Goal: Task Accomplishment & Management: Manage account settings

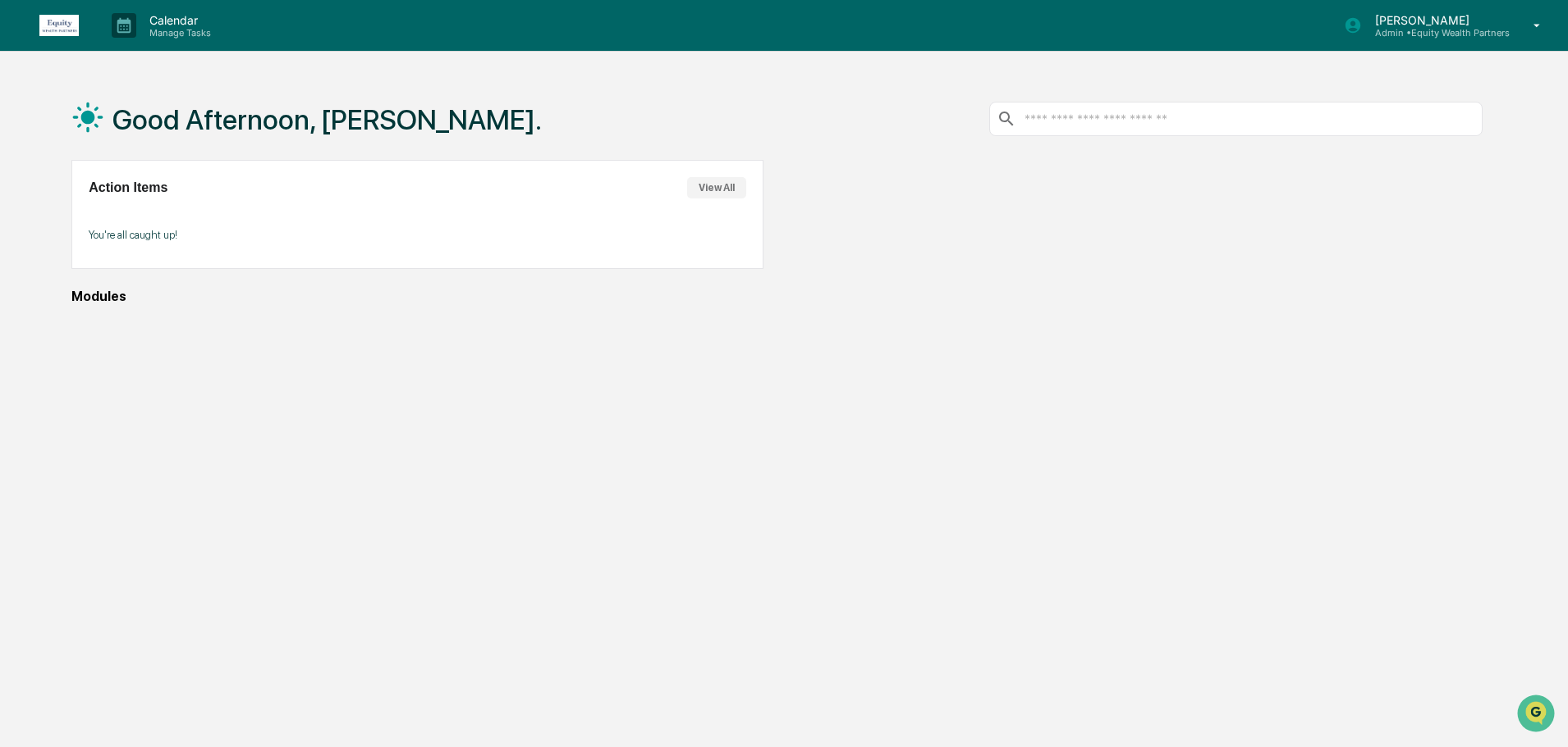
click at [1433, 26] on div "[PERSON_NAME] Admin • Equity Wealth Partners" at bounding box center [1435, 26] width 148 height 26
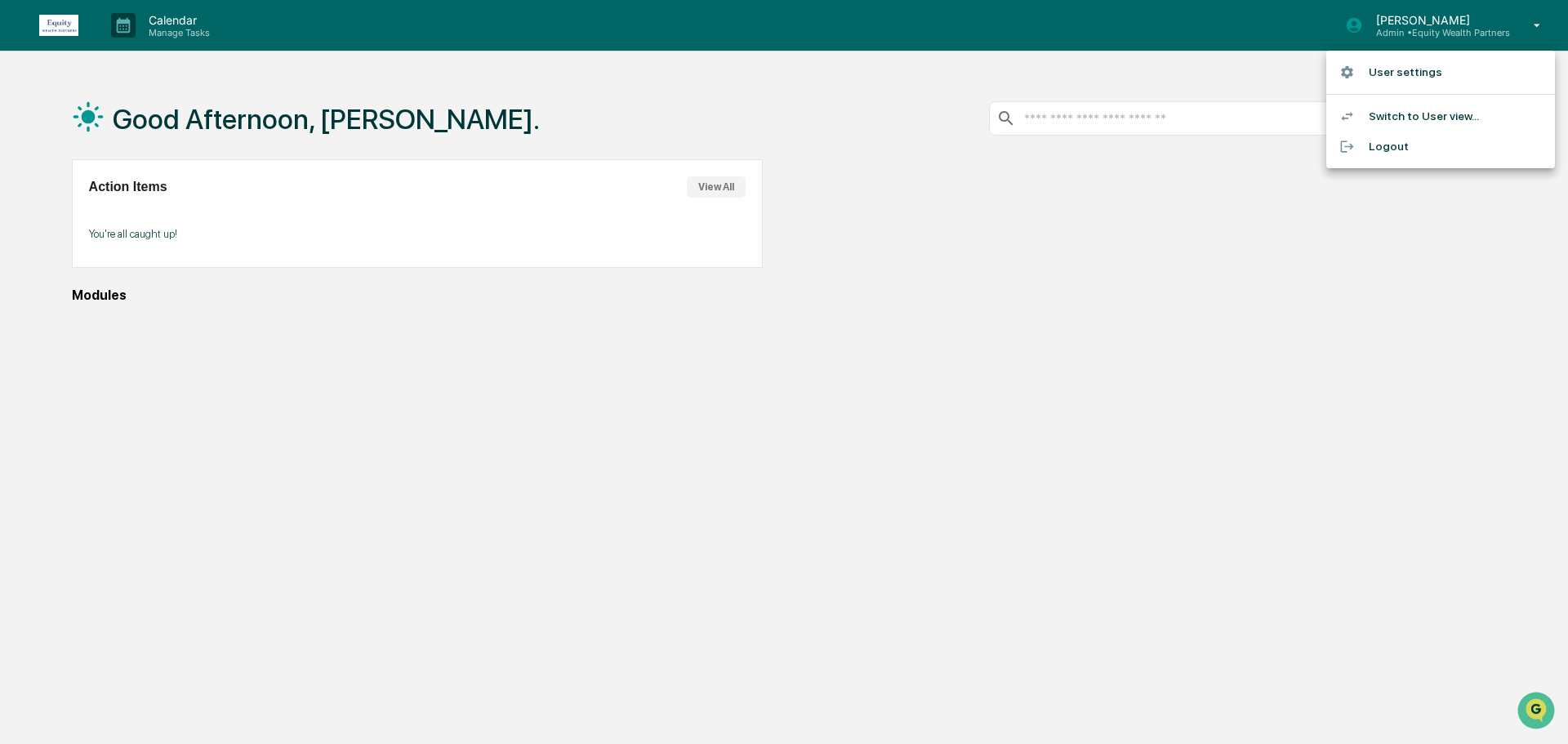
click at [1369, 206] on div at bounding box center [784, 372] width 1568 height 744
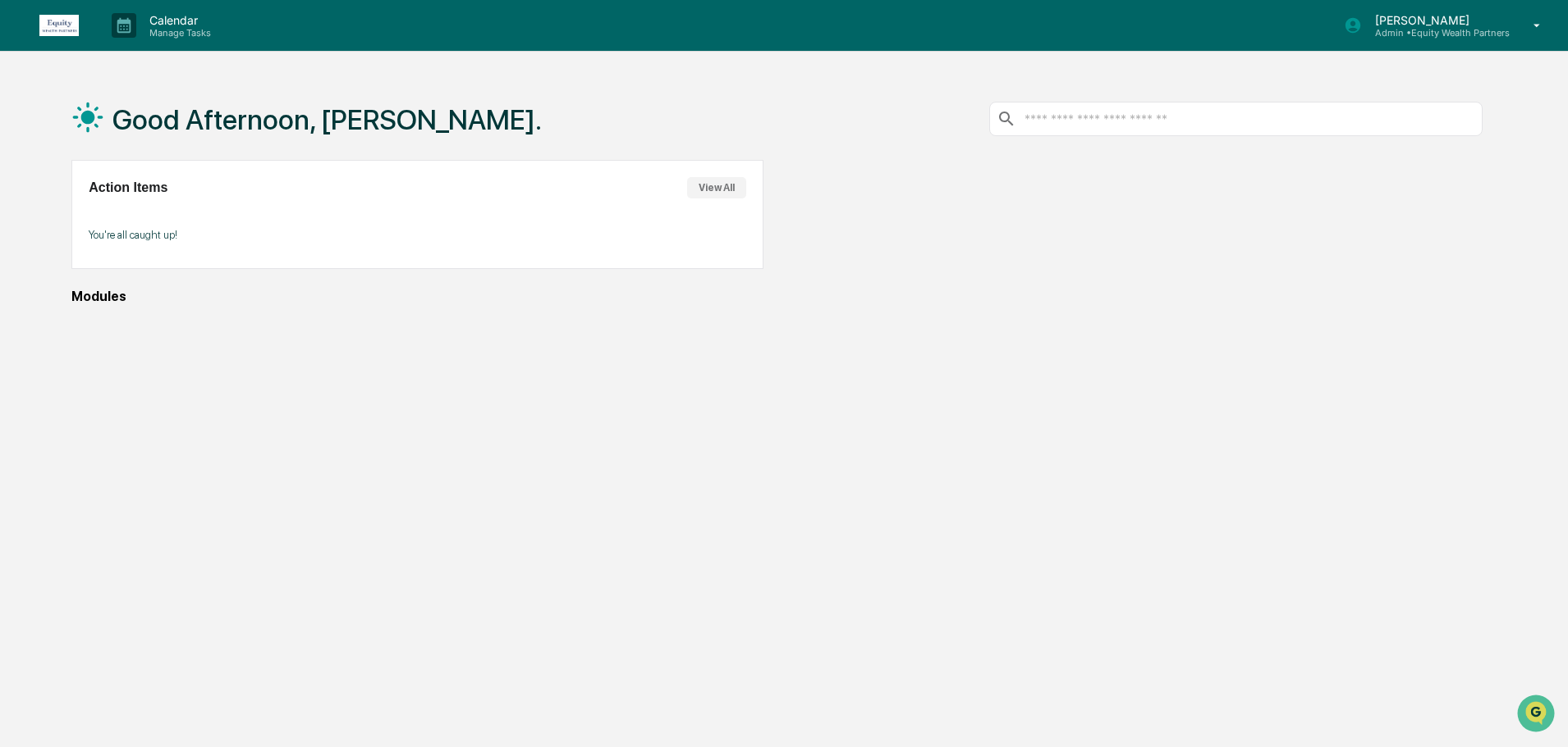
click at [1423, 15] on p "[PERSON_NAME]" at bounding box center [1435, 20] width 148 height 14
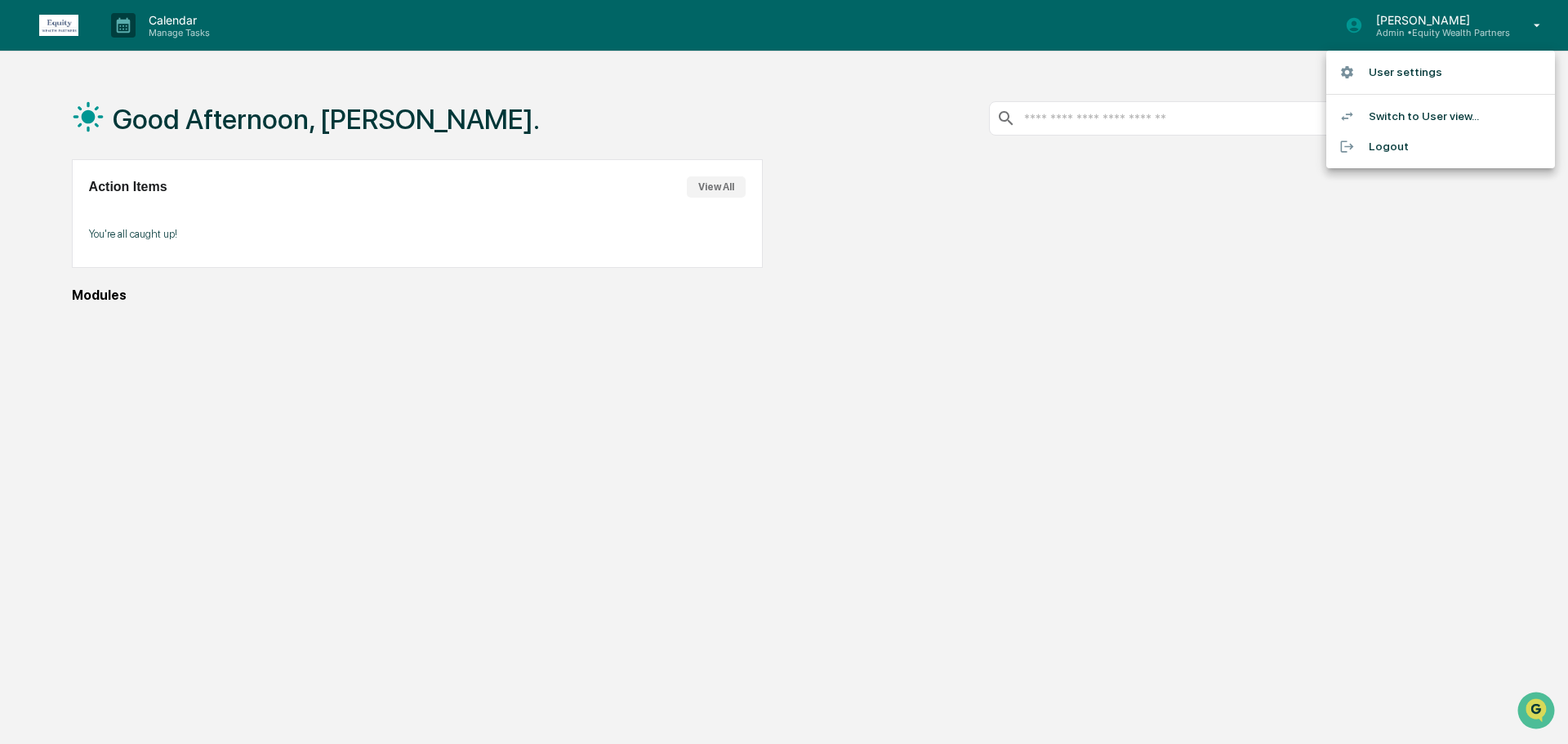
click at [1407, 76] on li "User settings" at bounding box center [1440, 72] width 228 height 30
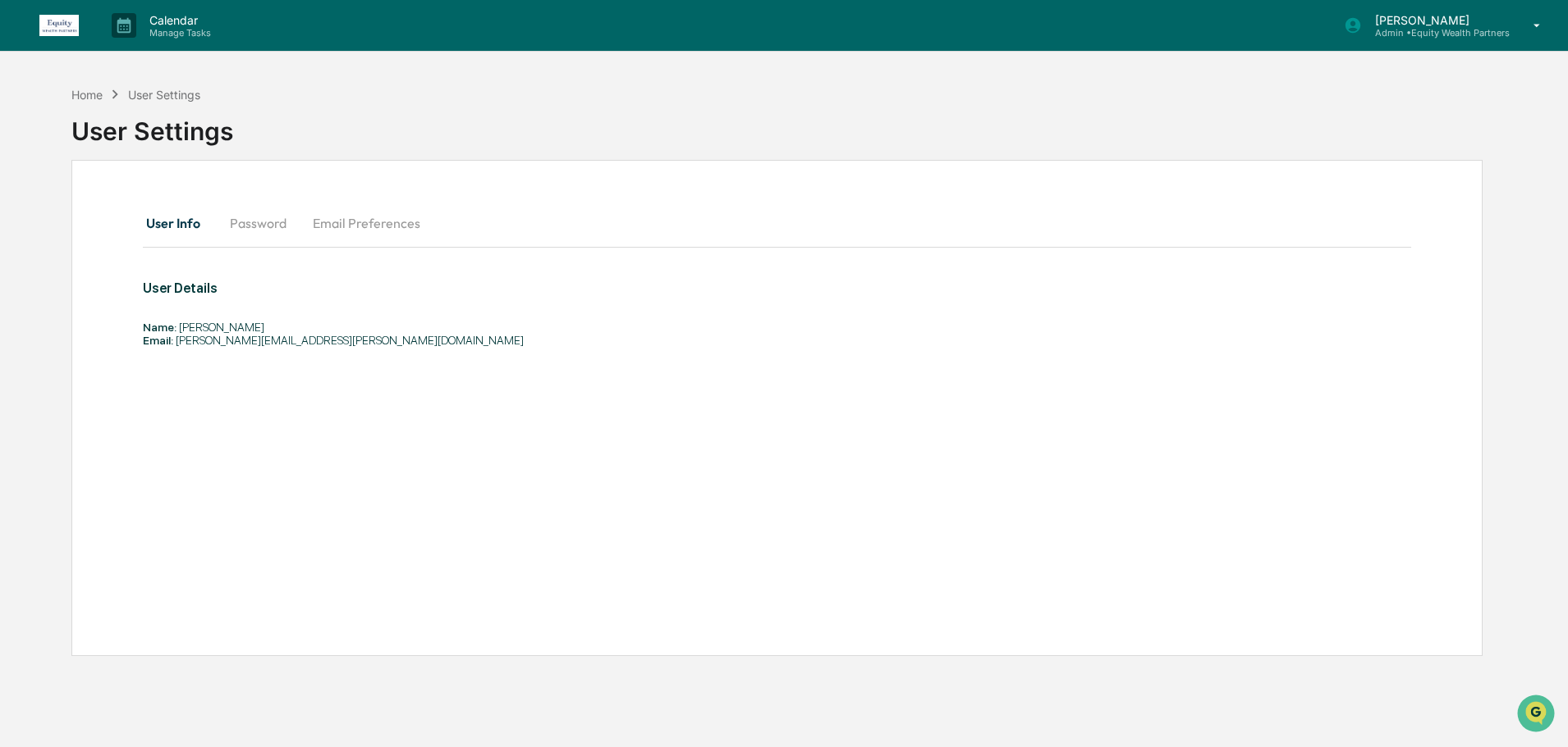
click at [1396, 15] on p "[PERSON_NAME]" at bounding box center [1435, 20] width 148 height 14
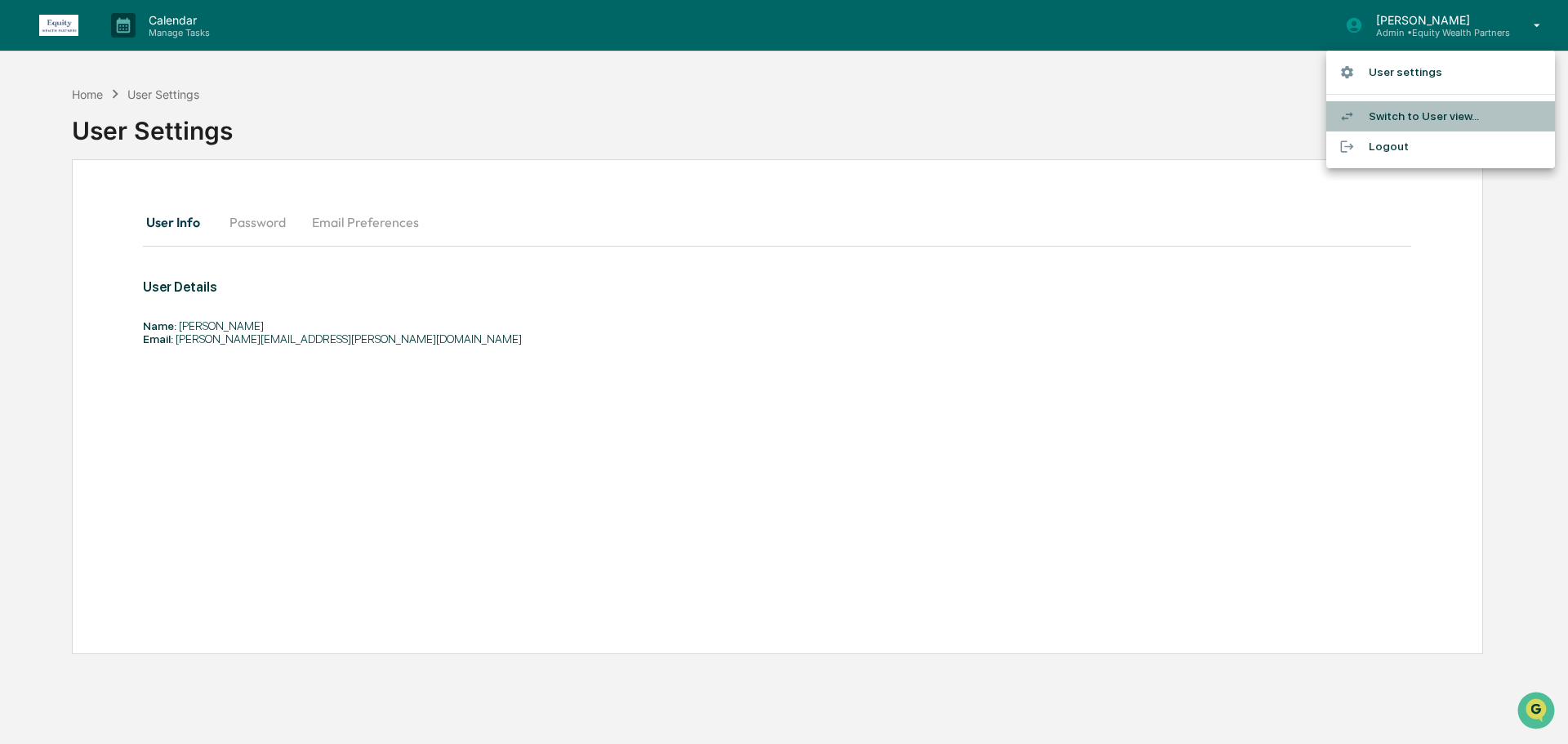
click at [1433, 118] on li "Switch to User view..." at bounding box center [1440, 117] width 228 height 30
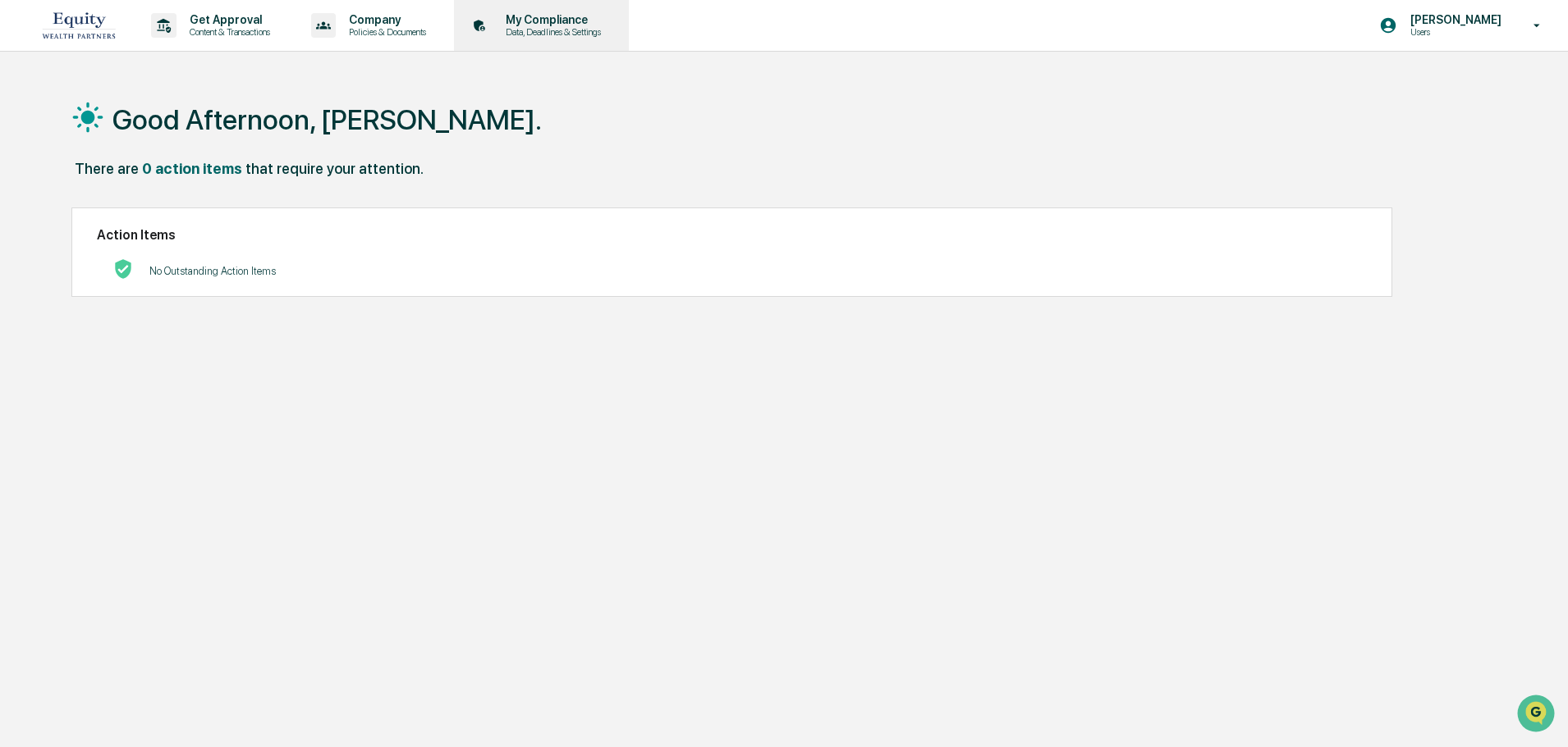
click at [508, 32] on p "Data, Deadlines & Settings" at bounding box center [550, 32] width 116 height 11
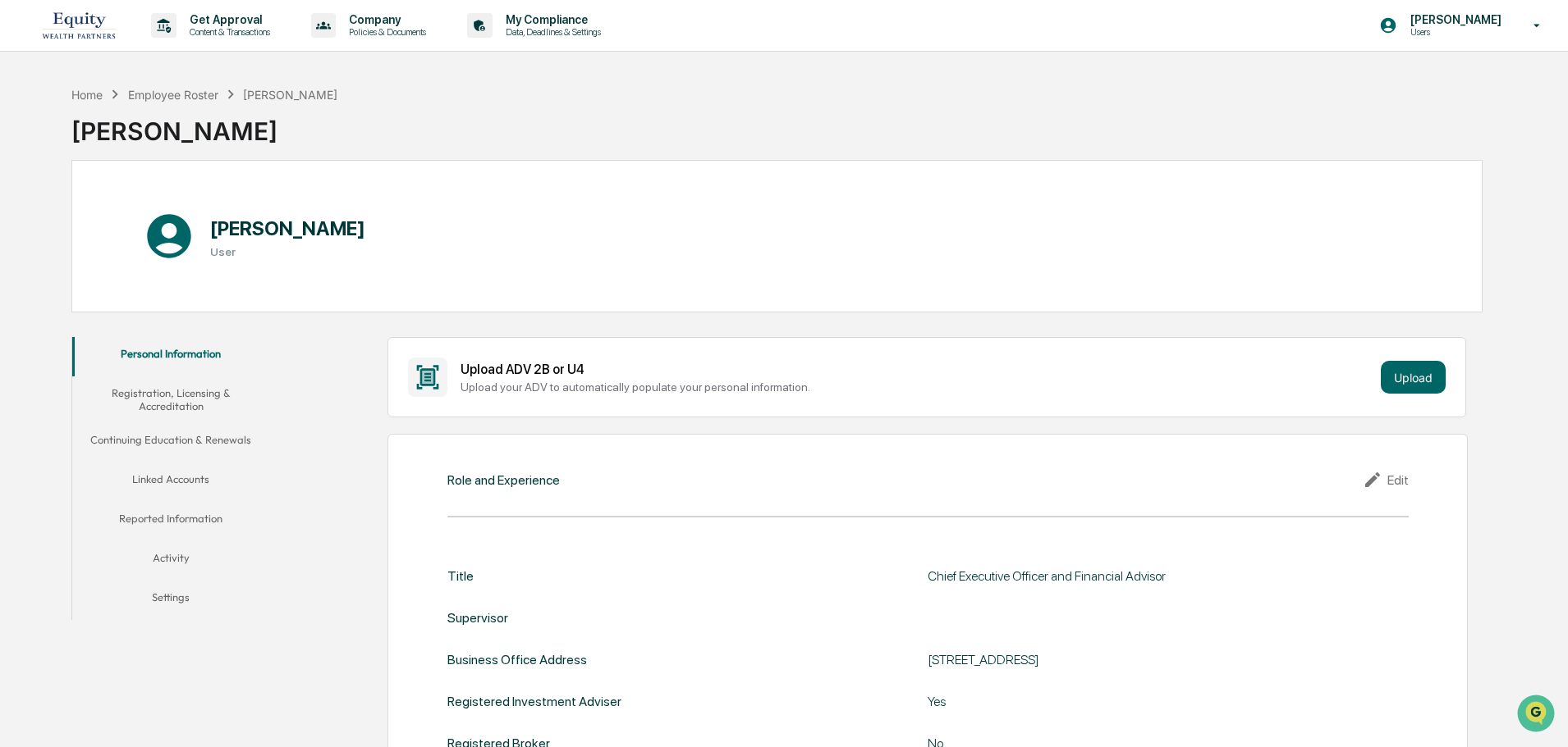
click at [149, 462] on button "Continuing Education & Renewals" at bounding box center [170, 442] width 197 height 39
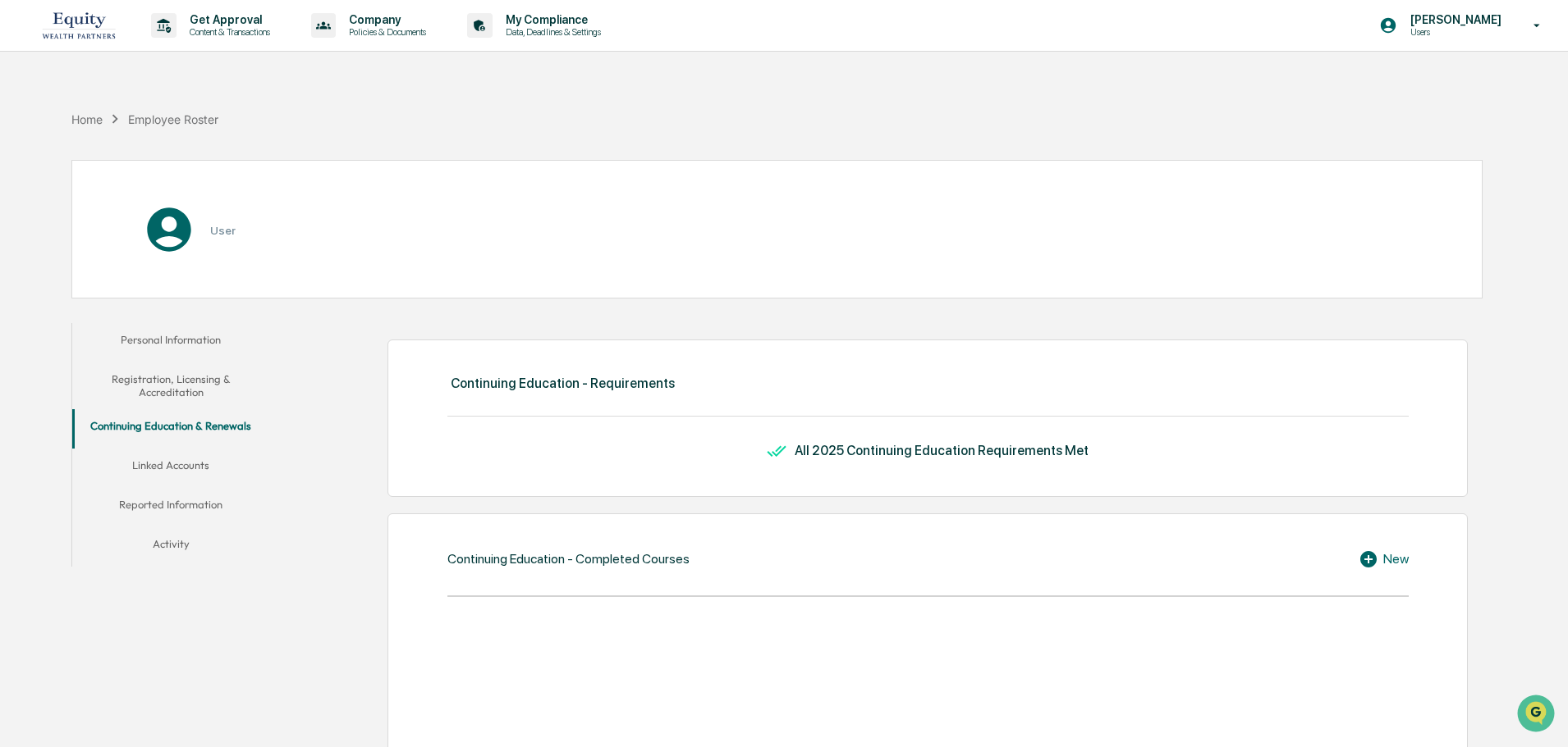
click at [158, 470] on button "Linked Accounts" at bounding box center [170, 468] width 197 height 39
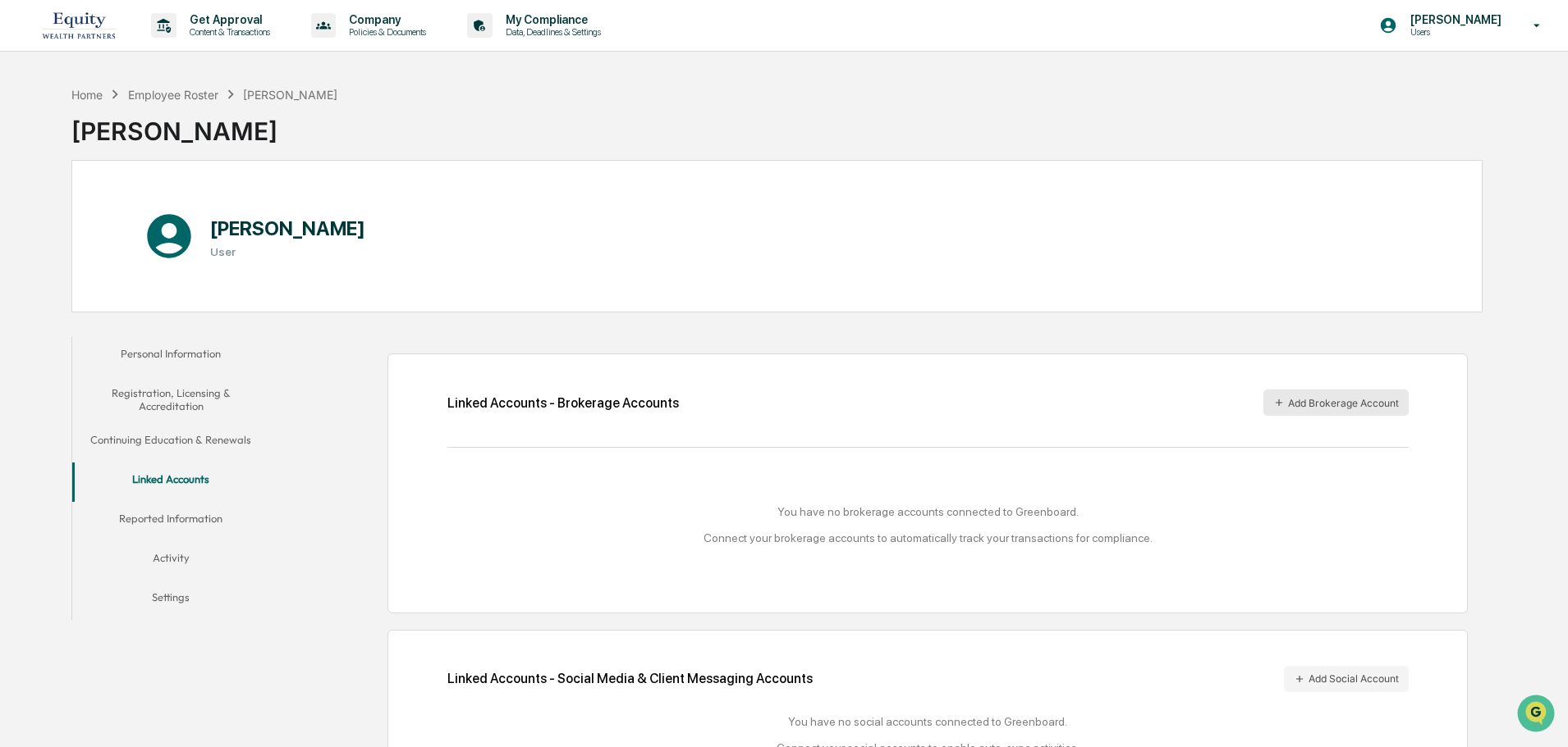
click at [1322, 405] on button "Add Brokerage Account" at bounding box center [1336, 403] width 146 height 27
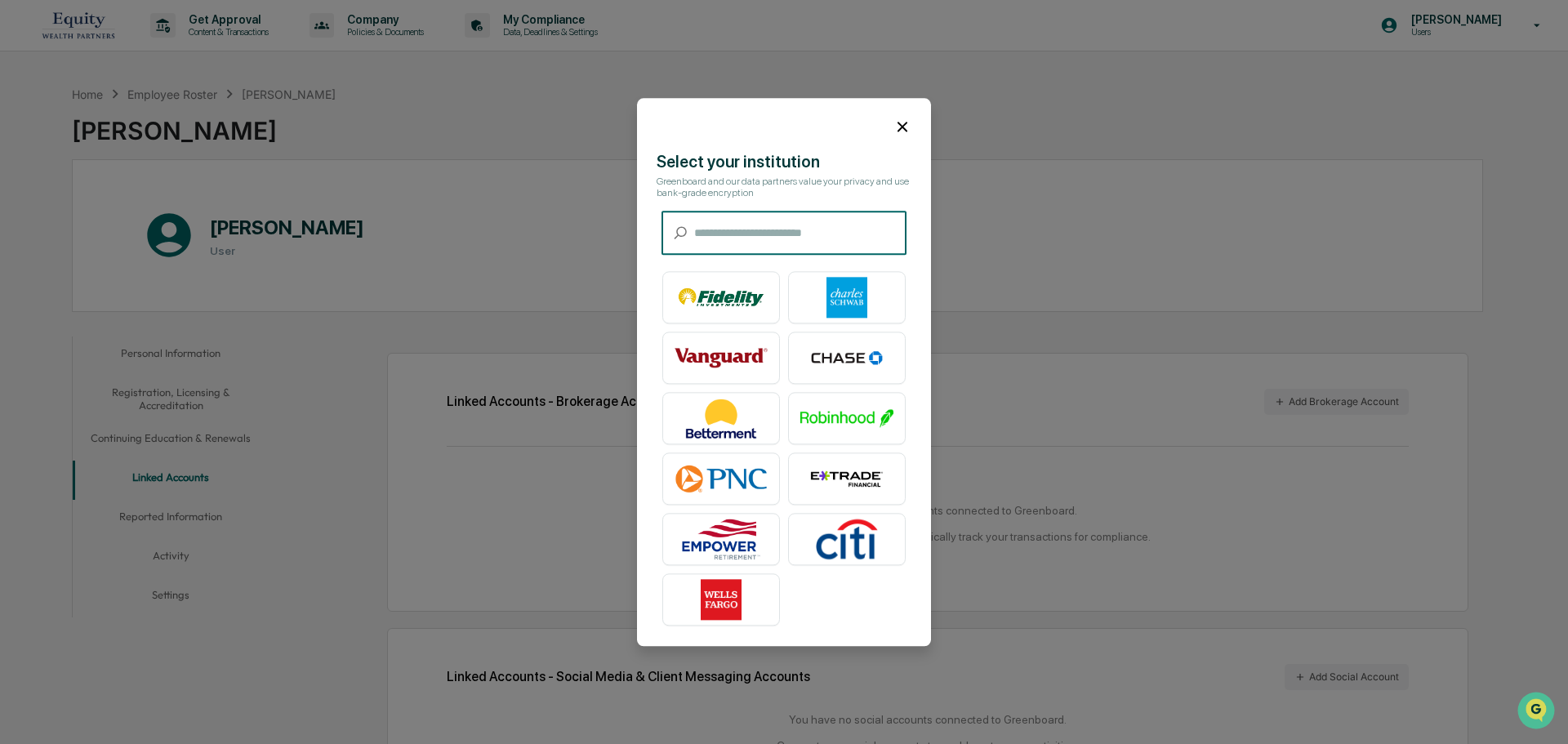
click at [806, 241] on input "text" at bounding box center [801, 233] width 212 height 44
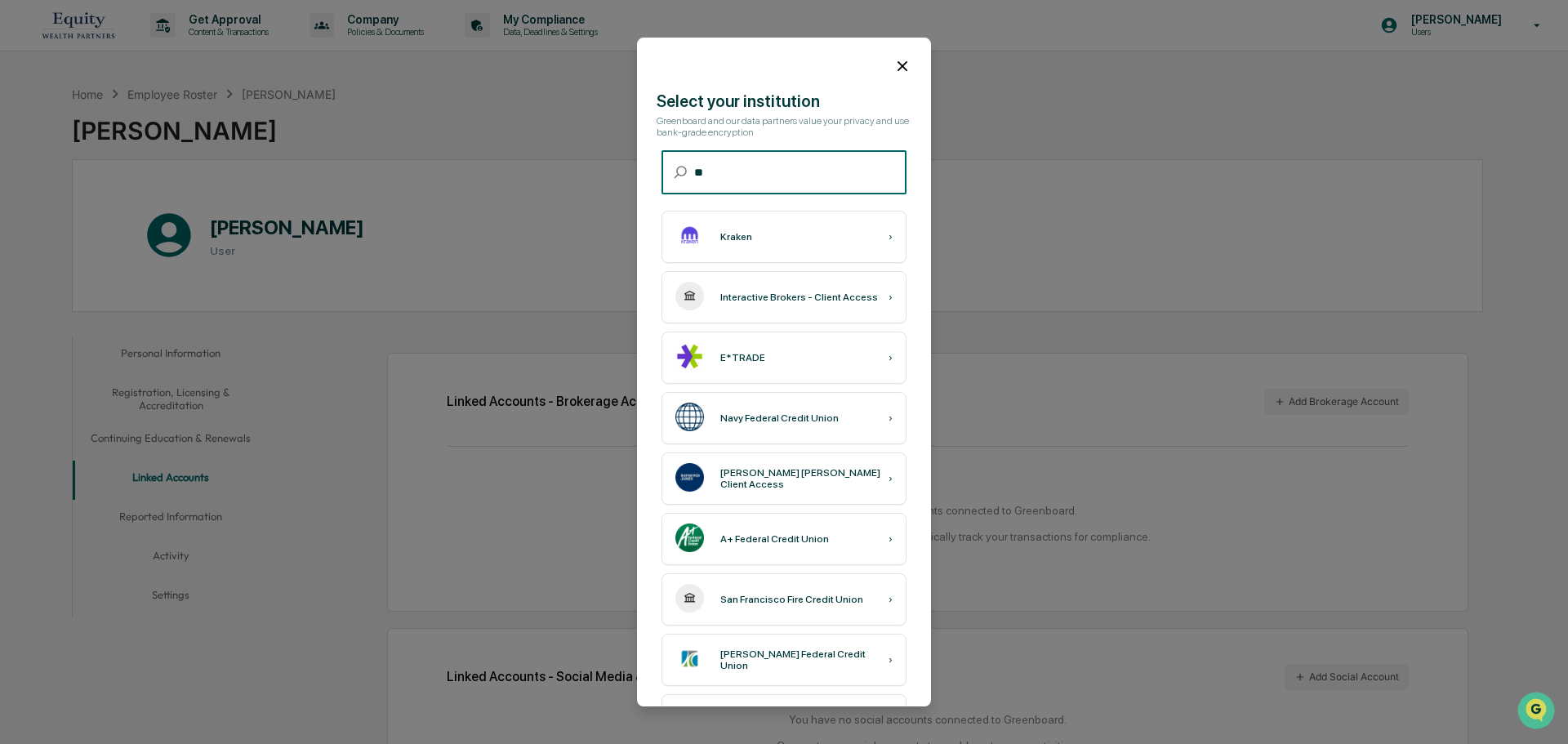
type input "*"
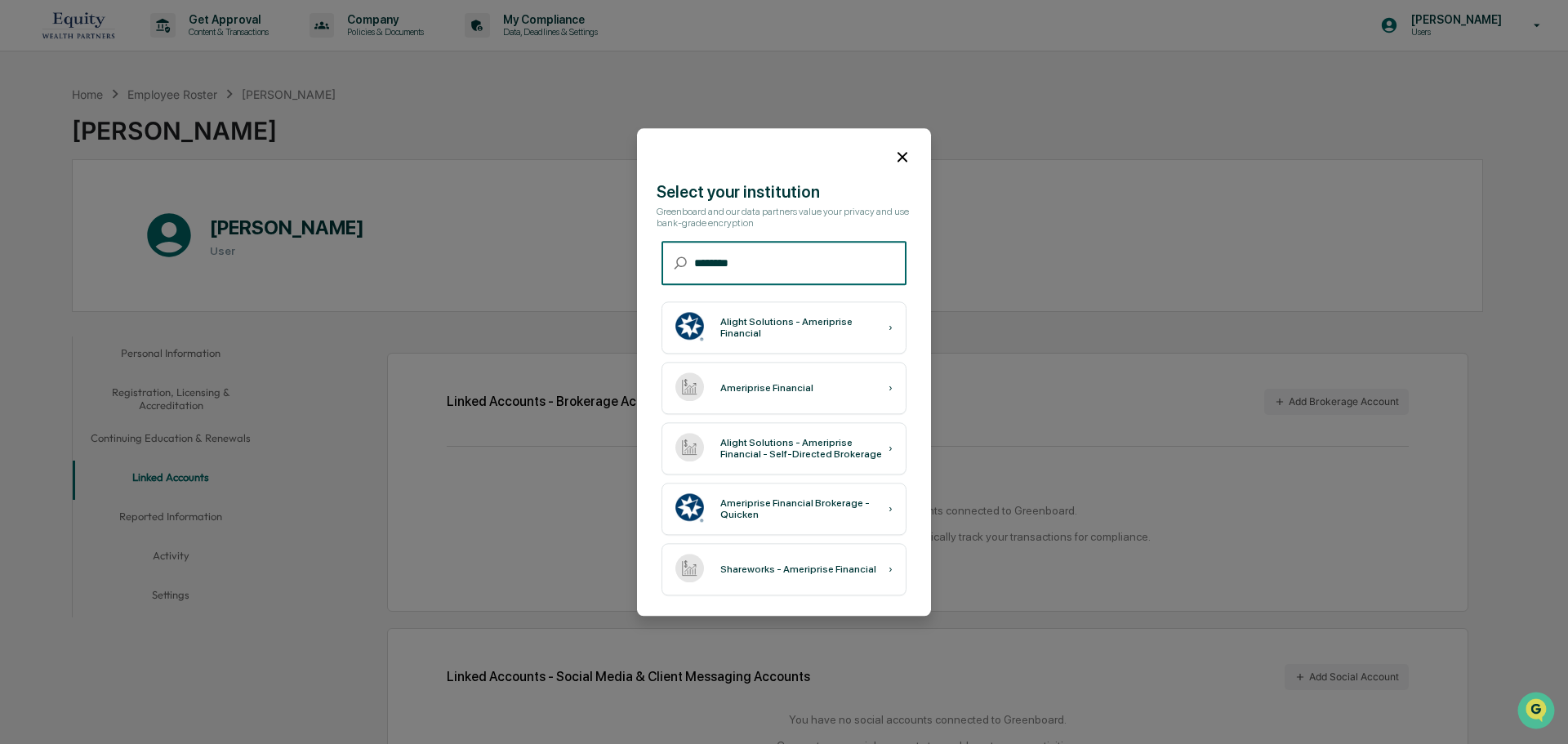
drag, startPoint x: 796, startPoint y: 267, endPoint x: 647, endPoint y: 247, distance: 150.3
click at [650, 246] on div "​ ******** ​" at bounding box center [784, 267] width 294 height 52
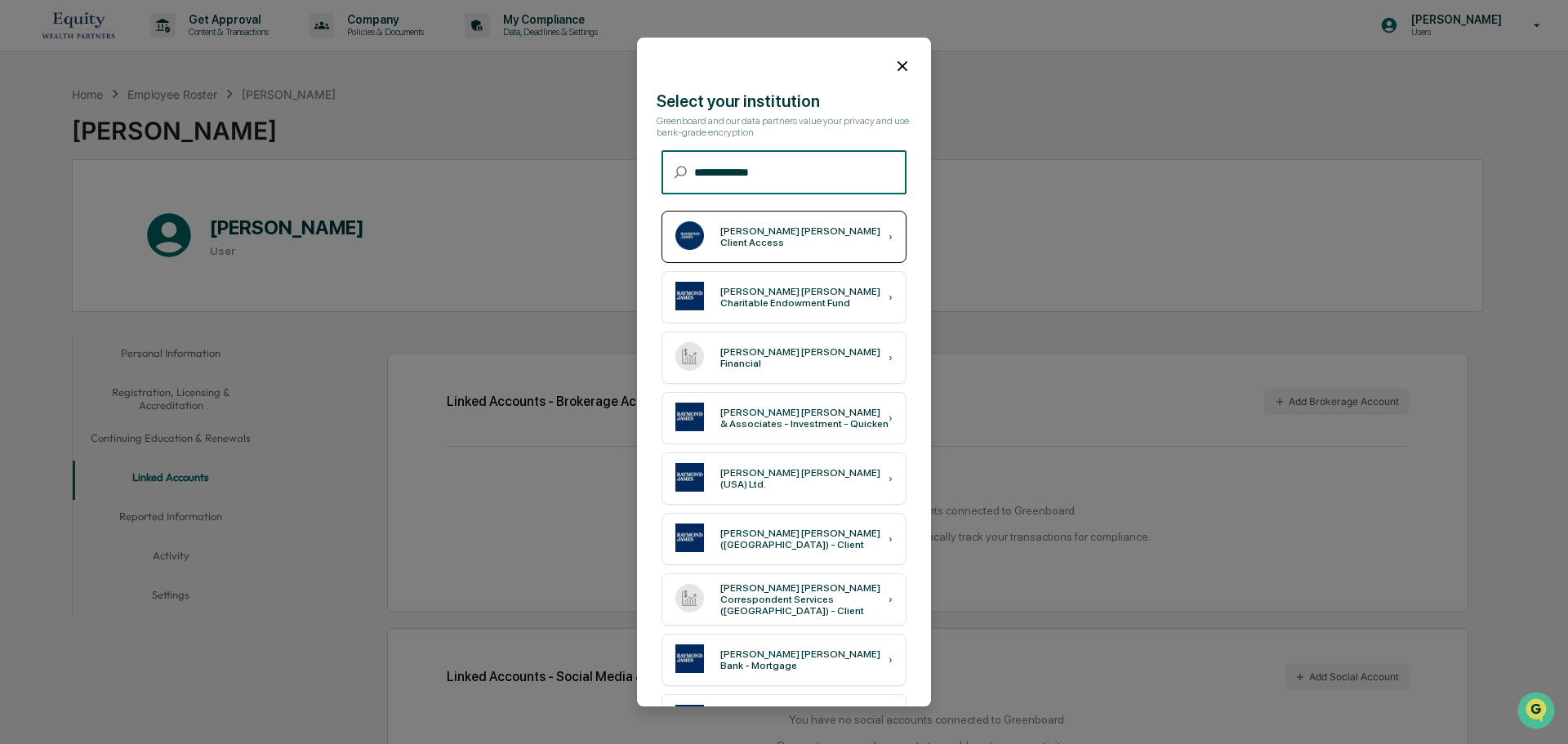
type input "**********"
click at [784, 247] on div "[PERSON_NAME] [PERSON_NAME] Client Access ›" at bounding box center [784, 236] width 245 height 52
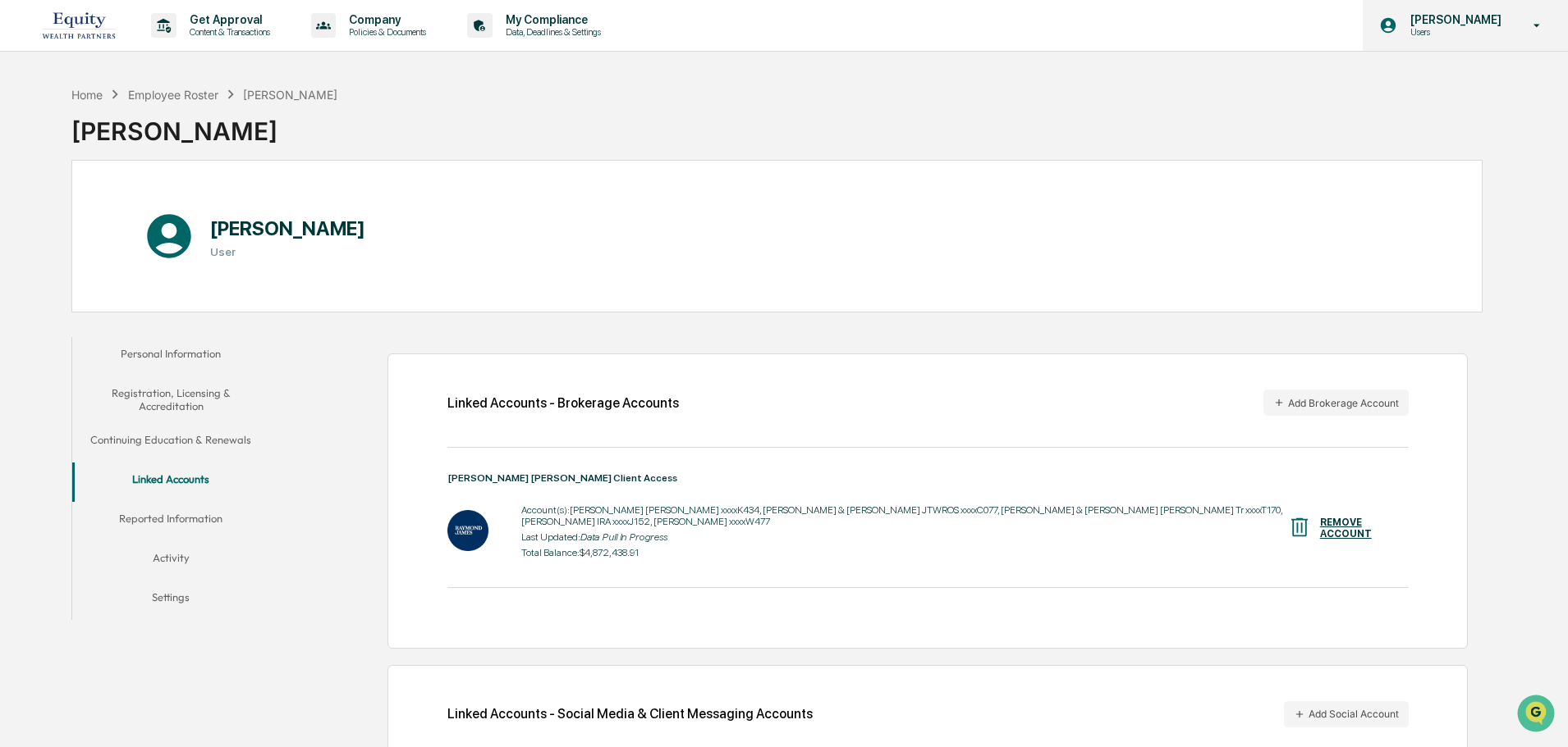
click at [1487, 31] on p "Users" at bounding box center [1453, 32] width 112 height 11
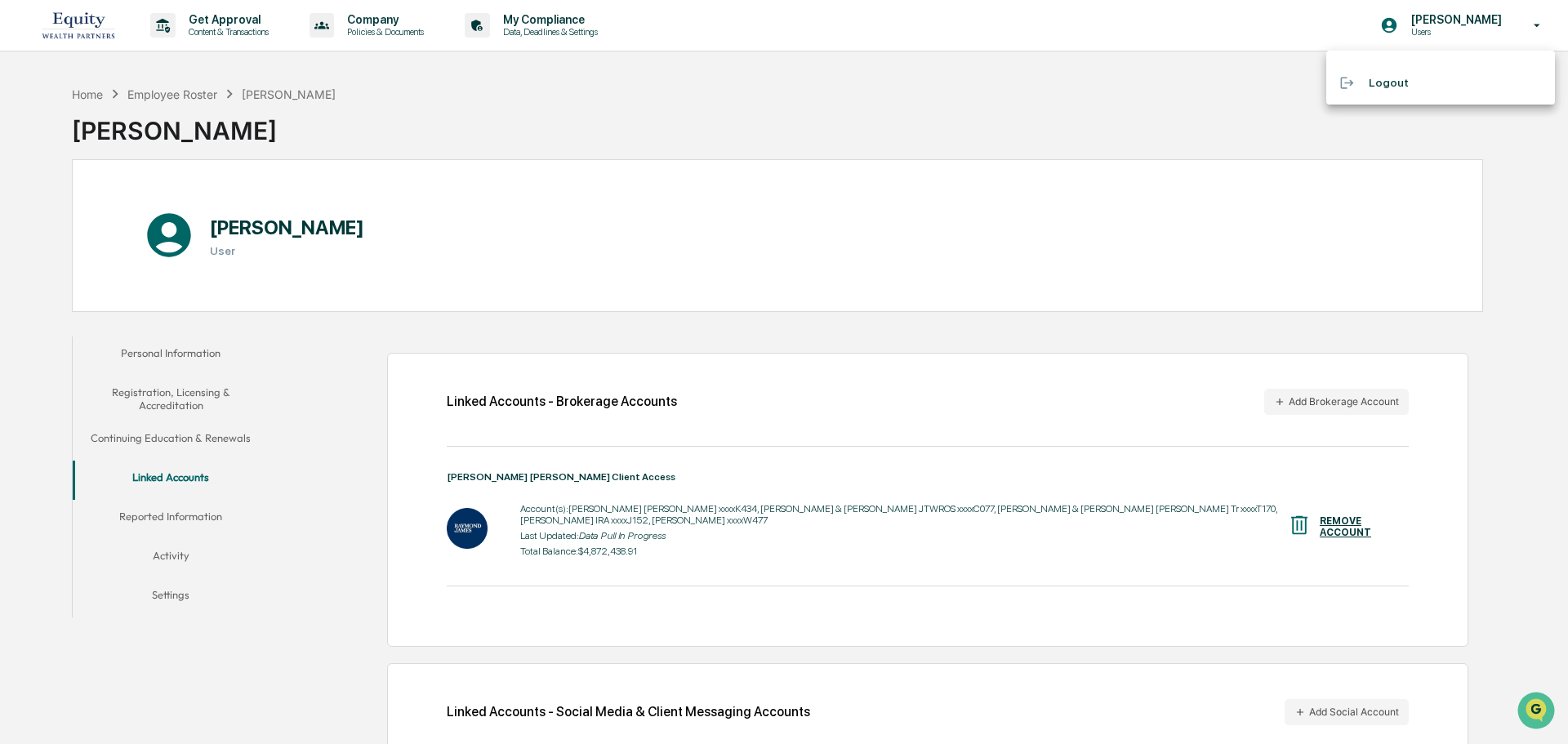
click at [1426, 80] on li "Logout" at bounding box center [1440, 83] width 228 height 30
